Goal: Task Accomplishment & Management: Manage account settings

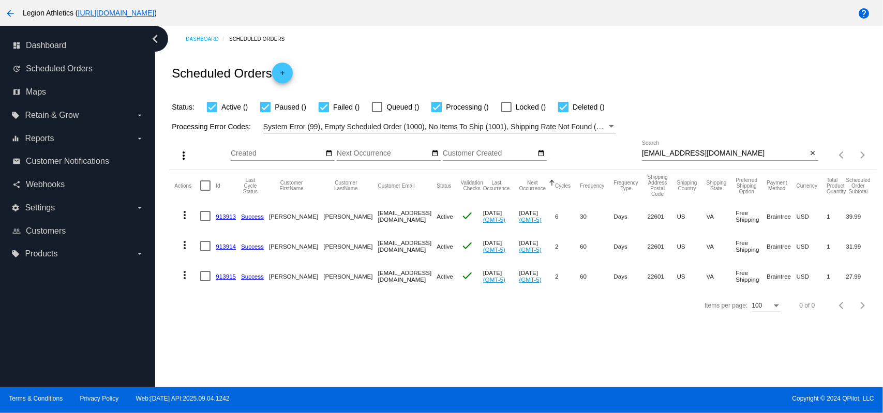
click at [658, 158] on div "rccmb100@gmail.com Search" at bounding box center [725, 151] width 166 height 20
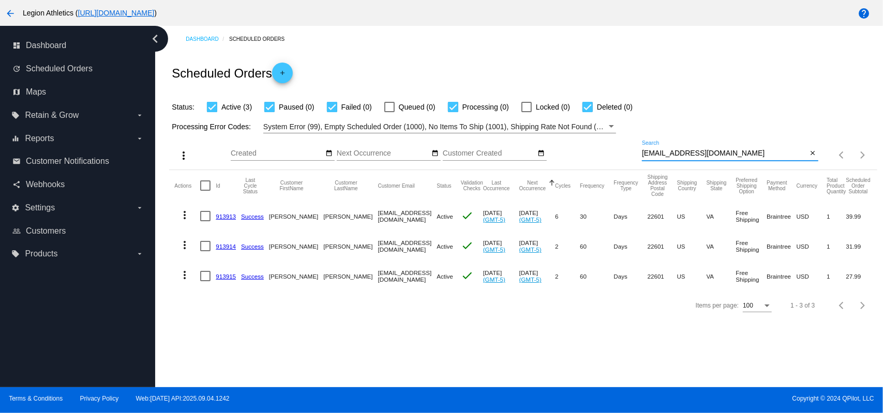
click at [658, 154] on input "rccmb100@gmail.com" at bounding box center [725, 154] width 166 height 8
paste input "laura107louis"
type input "laura107louis@gmail.com"
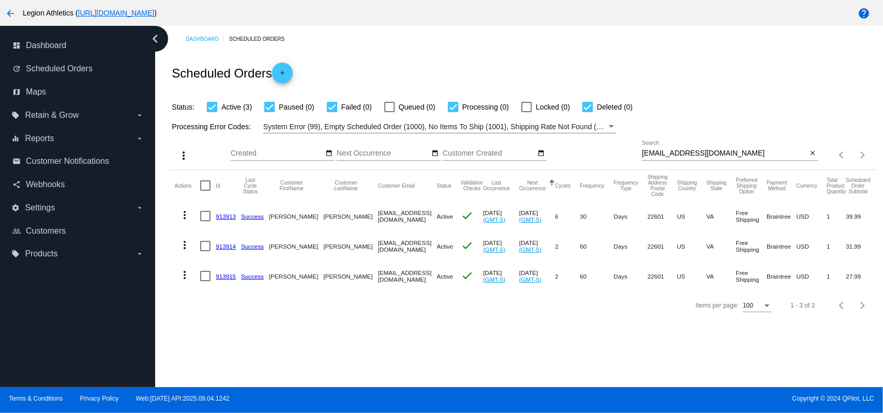
click at [577, 87] on div "Scheduled Orders add" at bounding box center [523, 72] width 708 height 41
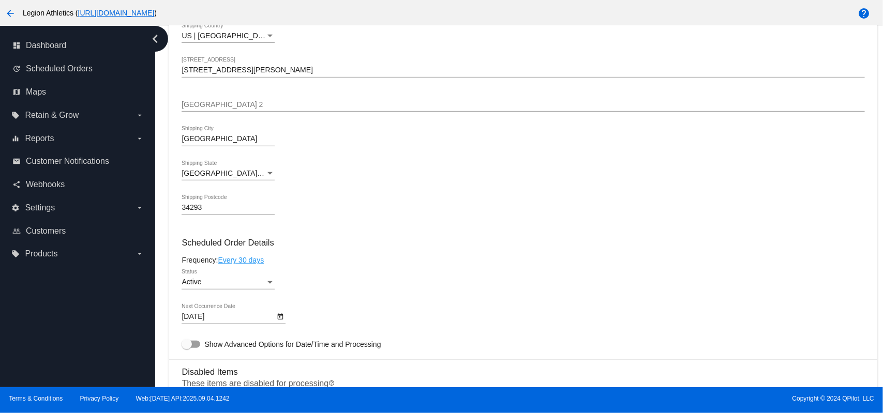
scroll to position [690, 0]
